Goal: Find specific page/section: Find specific page/section

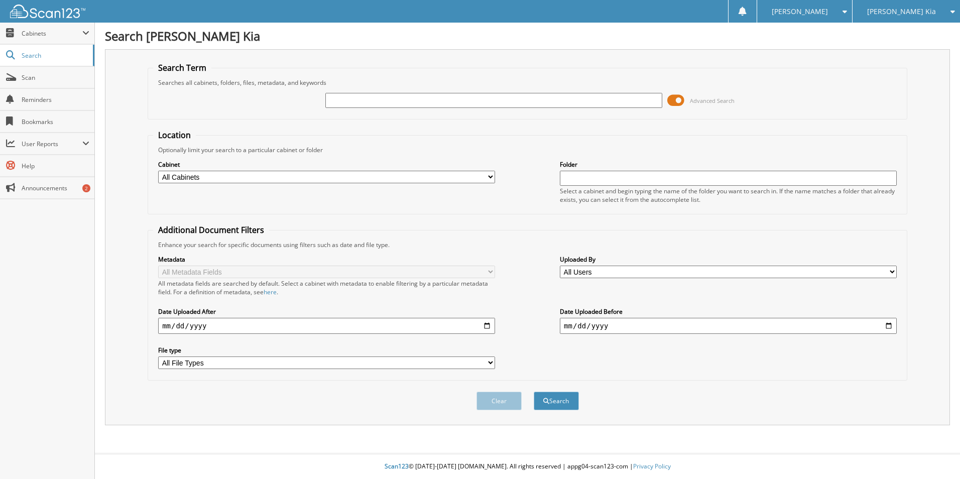
click at [385, 99] on input "text" at bounding box center [493, 100] width 337 height 15
type input "540396"
click at [534, 392] on button "Search" at bounding box center [556, 401] width 45 height 19
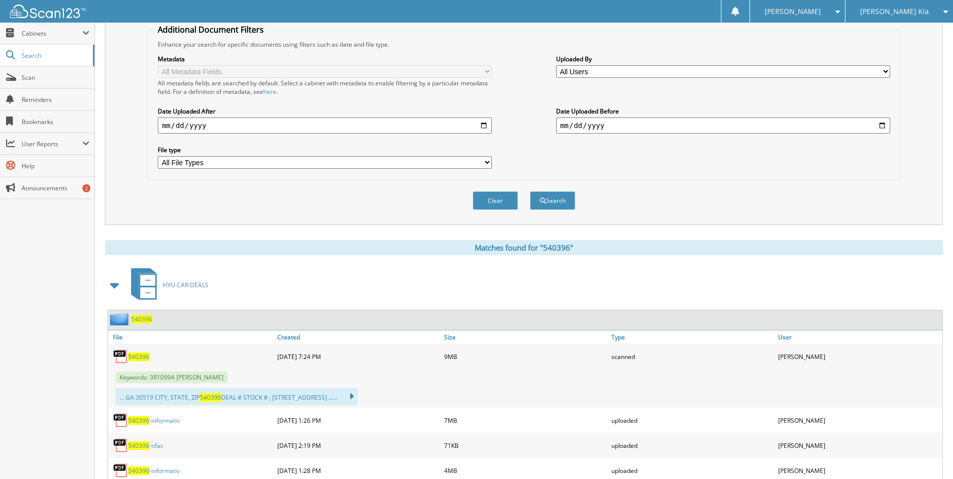
scroll to position [251, 0]
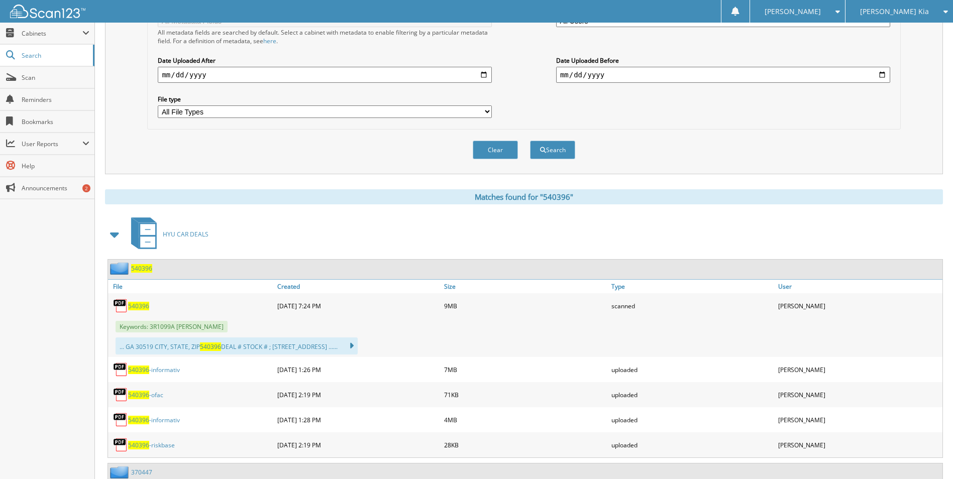
click at [138, 305] on span "540396" at bounding box center [138, 306] width 21 height 9
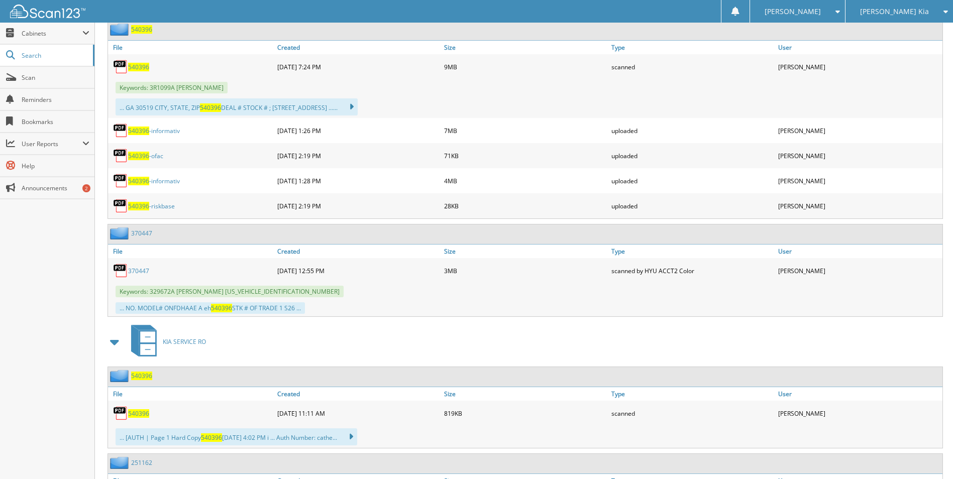
scroll to position [402, 0]
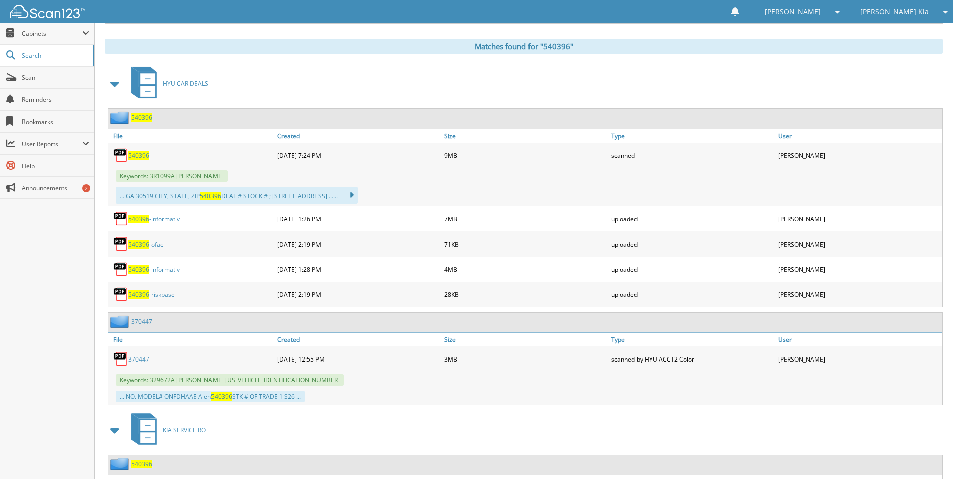
click at [157, 297] on link "540396 -riskbase" at bounding box center [151, 294] width 47 height 9
click at [51, 334] on div "Close Cabinets This Company All Companies Email Addresses" at bounding box center [47, 251] width 95 height 456
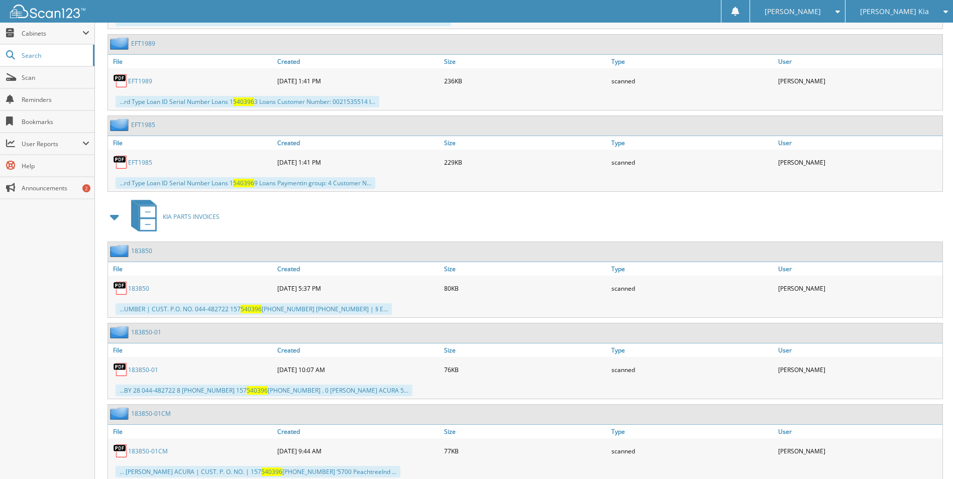
scroll to position [1908, 0]
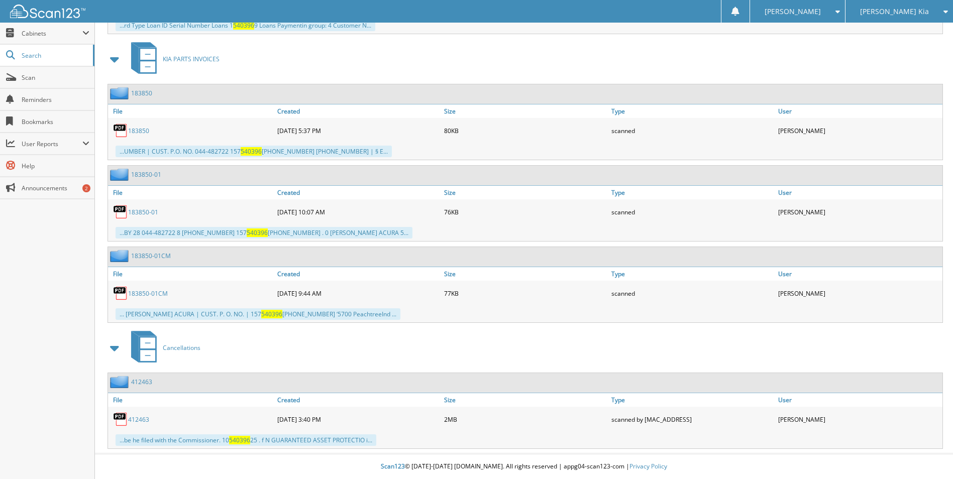
click at [38, 358] on div "Close Cabinets This Company All Companies Email Addresses" at bounding box center [47, 251] width 95 height 456
